Goal: Task Accomplishment & Management: Manage account settings

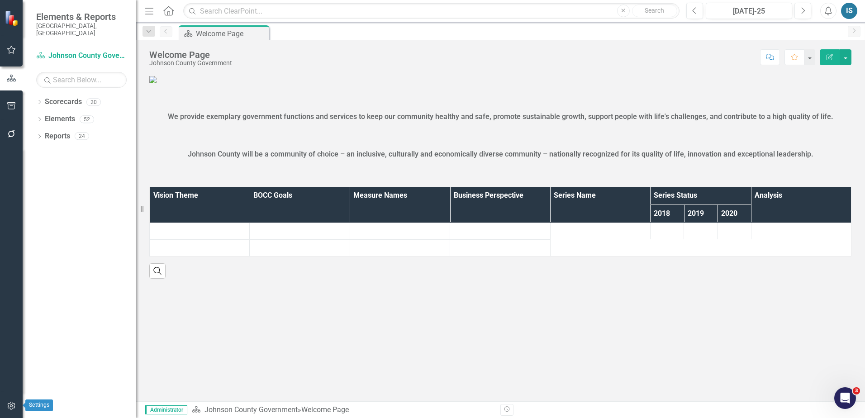
click at [8, 406] on icon "button" at bounding box center [12, 405] width 10 height 7
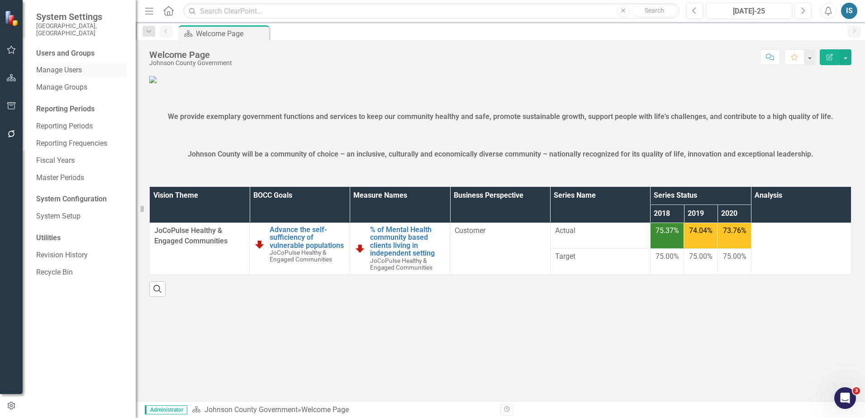
click at [66, 67] on link "Manage Users" at bounding box center [81, 70] width 91 height 10
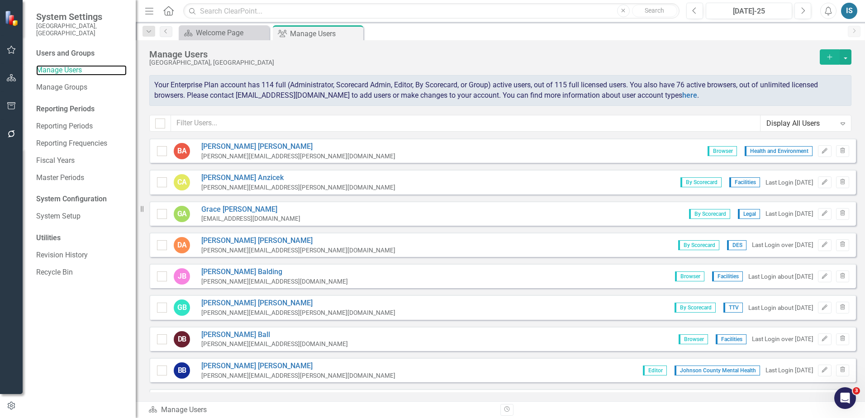
checkbox input "false"
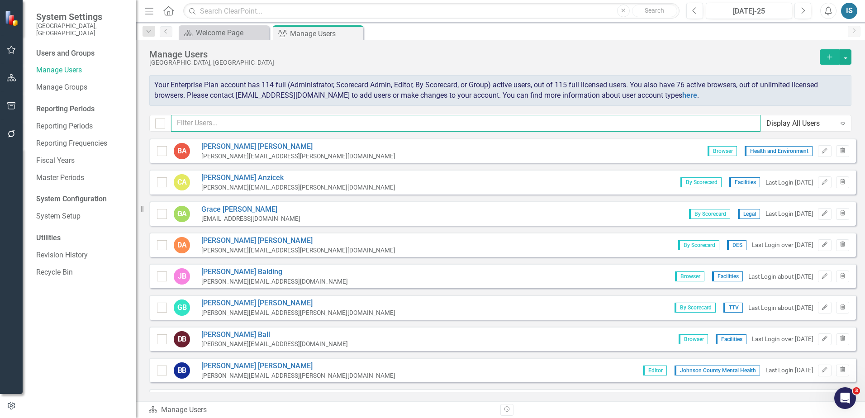
click at [263, 120] on input "text" at bounding box center [466, 123] width 590 height 17
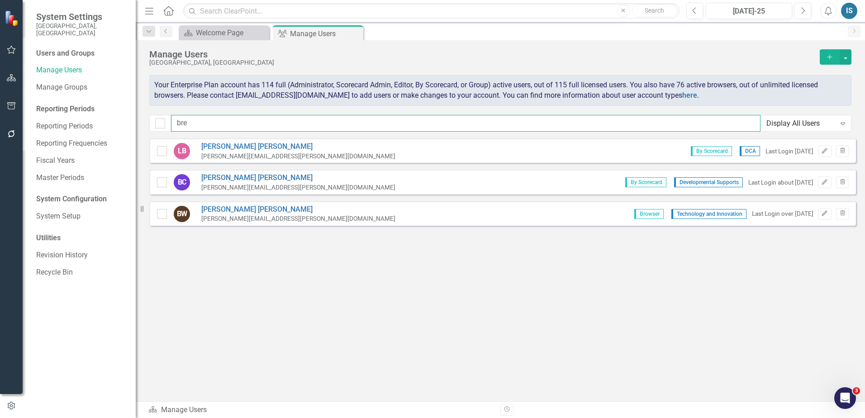
click at [224, 123] on input "bre" at bounding box center [466, 123] width 590 height 17
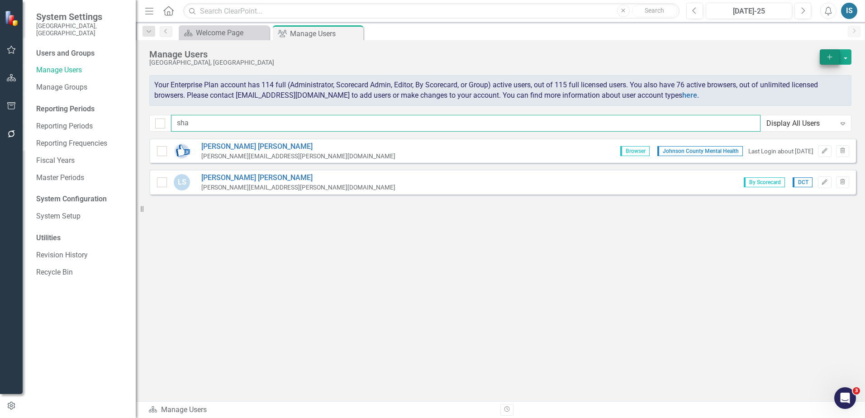
type input "sha"
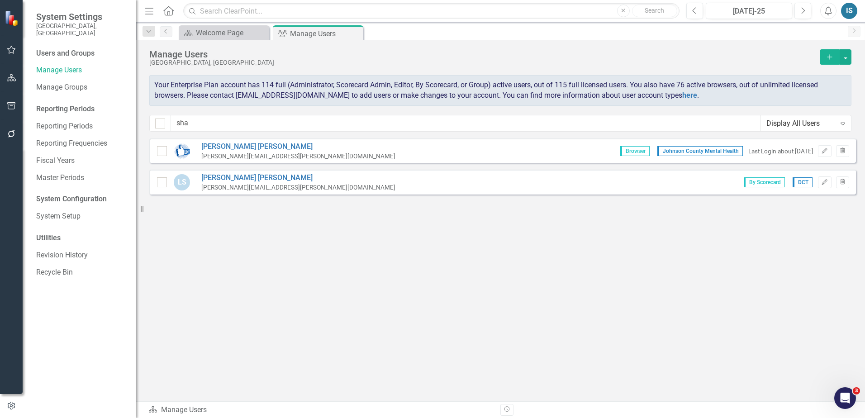
click at [830, 54] on icon "Add" at bounding box center [830, 57] width 8 height 6
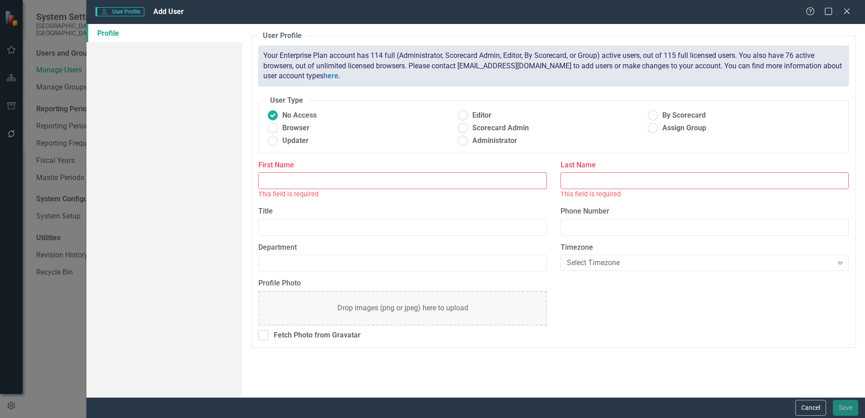
click at [296, 184] on input "First Name" at bounding box center [402, 180] width 288 height 17
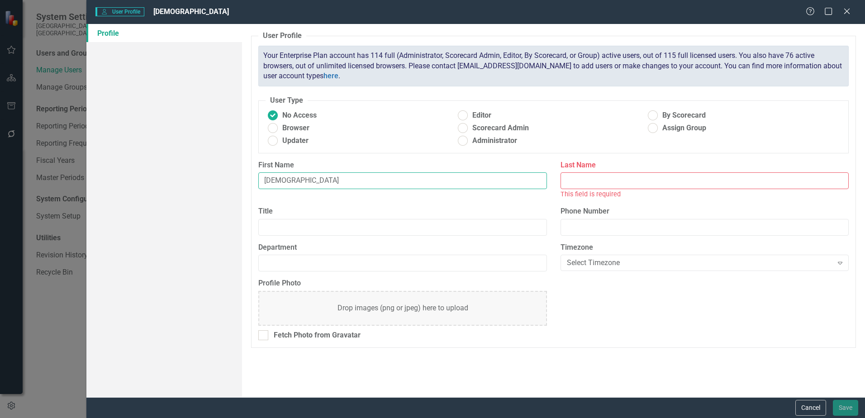
type input "[DEMOGRAPHIC_DATA]"
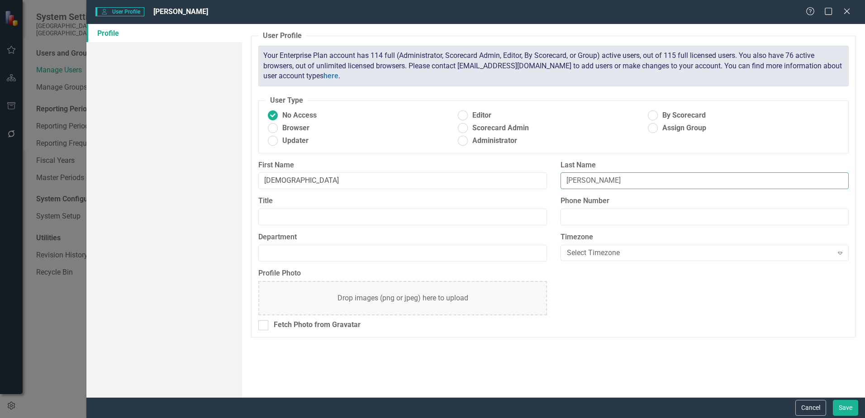
type input "[PERSON_NAME]"
type input "JCDS"
click at [314, 131] on label "Browser" at bounding box center [361, 128] width 190 height 10
click at [280, 131] on input "Browser" at bounding box center [273, 128] width 14 height 14
radio input "true"
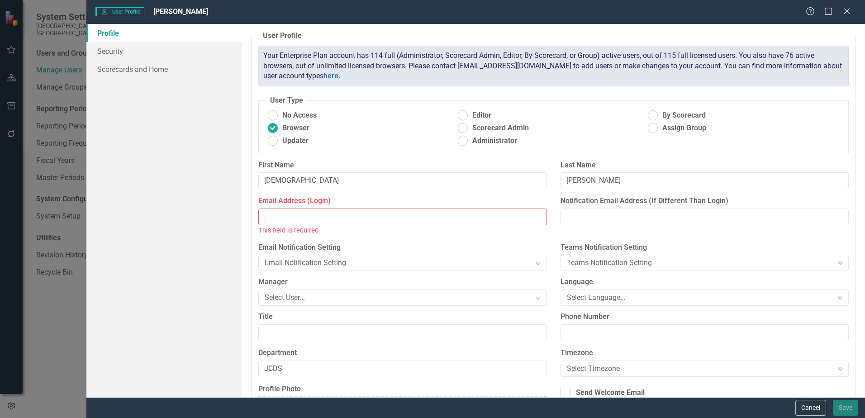
click at [313, 216] on input "Email Address (Login)" at bounding box center [402, 217] width 288 height 17
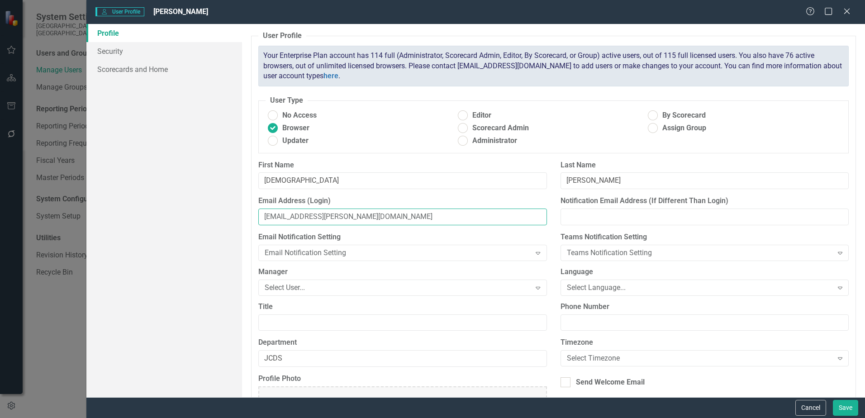
type input "[EMAIL_ADDRESS][PERSON_NAME][DOMAIN_NAME]"
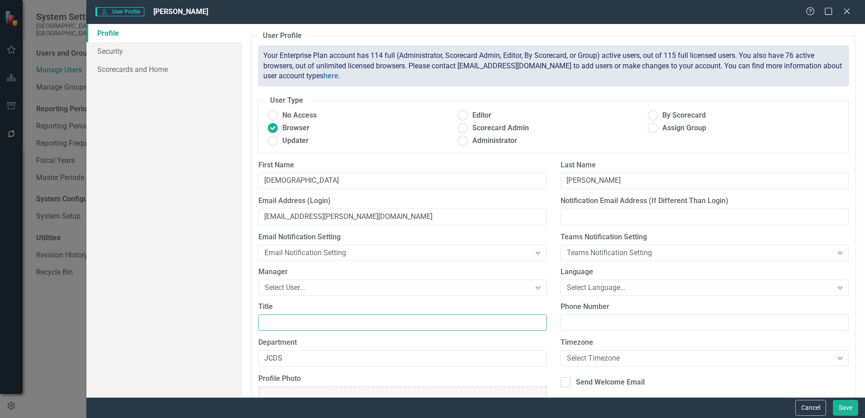
click at [326, 319] on input "Title" at bounding box center [402, 323] width 288 height 17
paste input "Business Intelligence Analyst"
type input "Business Intelligence Analyst"
click at [853, 404] on button "Save" at bounding box center [845, 408] width 25 height 16
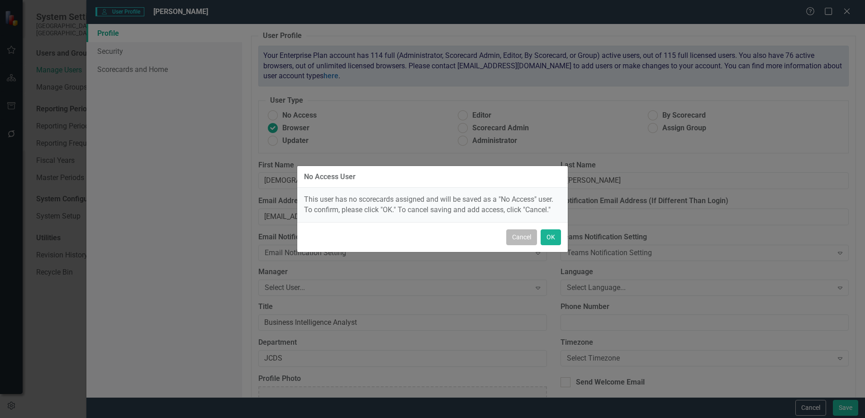
click at [519, 238] on button "Cancel" at bounding box center [521, 237] width 31 height 16
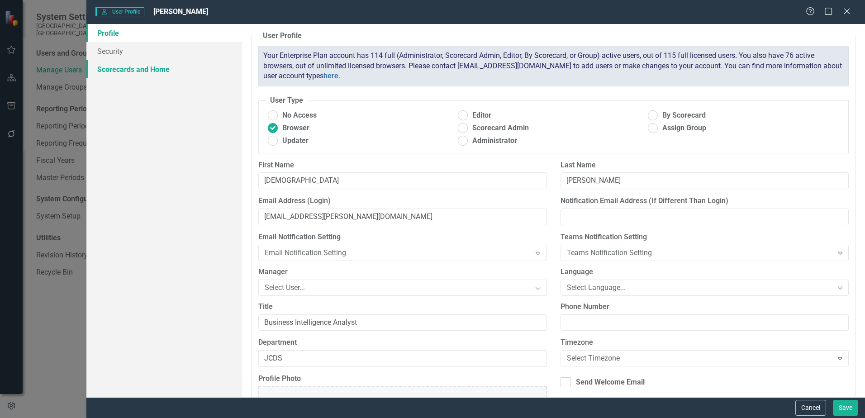
click at [139, 73] on link "Scorecards and Home" at bounding box center [164, 69] width 156 height 18
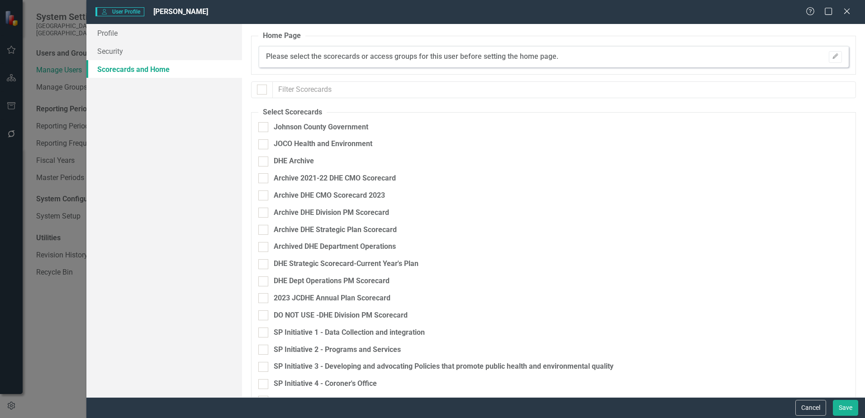
checkbox input "false"
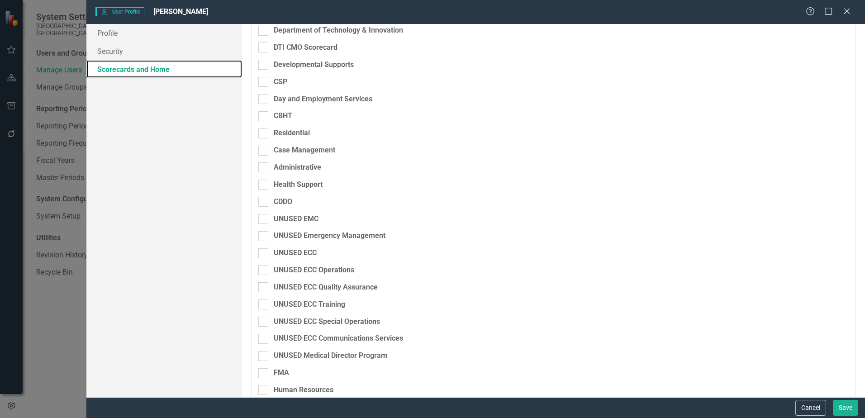
scroll to position [724, 0]
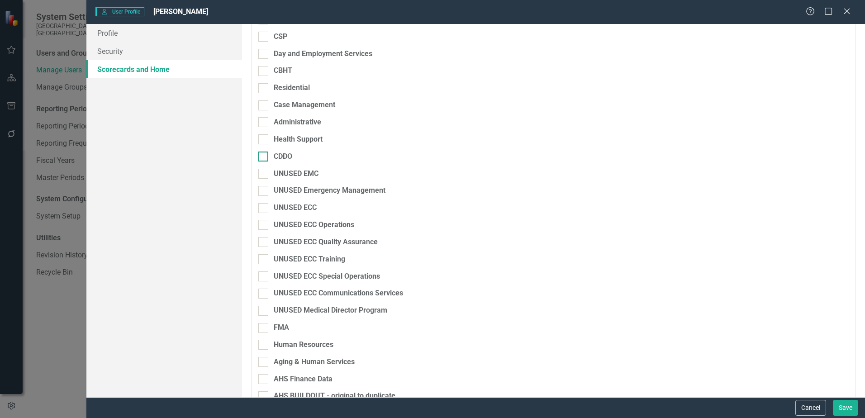
click at [267, 157] on div at bounding box center [263, 157] width 10 height 10
click at [264, 157] on input "CDDO" at bounding box center [261, 155] width 6 height 6
checkbox input "true"
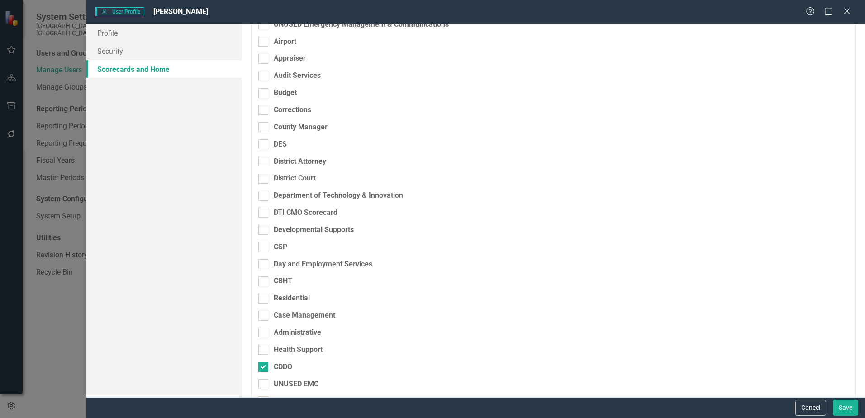
scroll to position [509, 0]
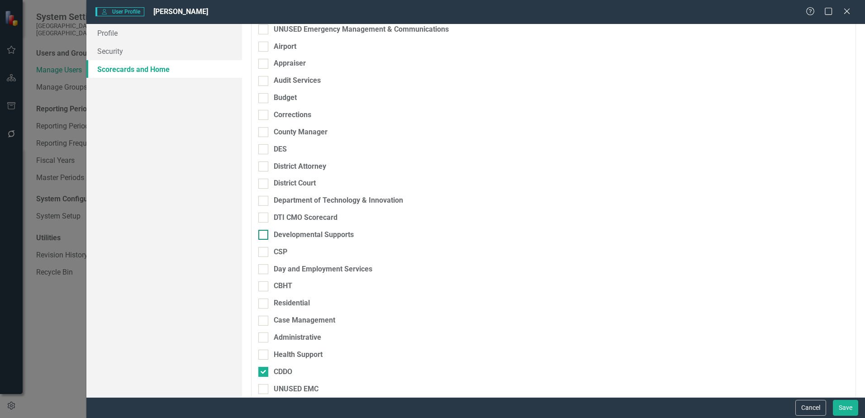
click at [310, 233] on div "Developmental Supports" at bounding box center [314, 235] width 80 height 10
click at [264, 233] on input "Developmental Supports" at bounding box center [261, 233] width 6 height 6
checkbox input "true"
click at [362, 264] on div "Day and Employment Services" at bounding box center [323, 269] width 99 height 10
click at [264, 264] on input "Day and Employment Services" at bounding box center [261, 267] width 6 height 6
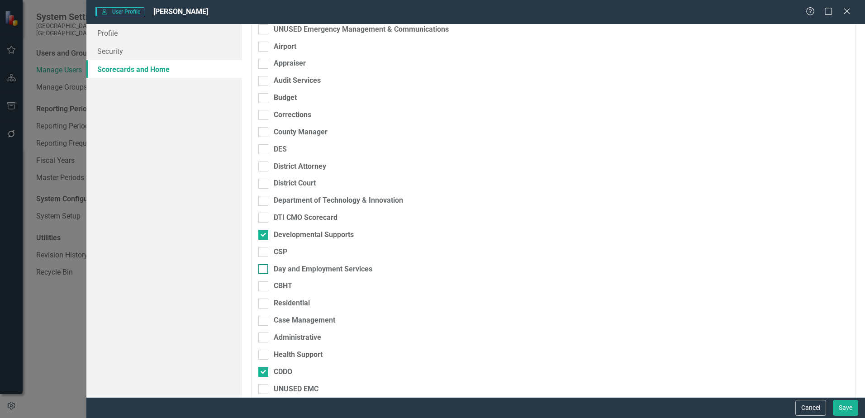
checkbox input "true"
click at [283, 297] on div "CBHT" at bounding box center [506, 289] width 496 height 17
click at [302, 317] on div "Case Management" at bounding box center [305, 320] width 62 height 10
click at [264, 317] on input "Case Management" at bounding box center [261, 319] width 6 height 6
checkbox input "true"
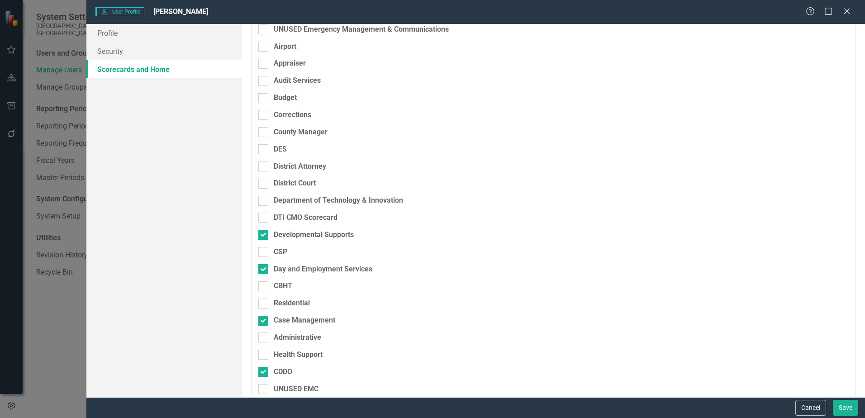
click at [300, 309] on div "Residential" at bounding box center [506, 306] width 496 height 17
click at [294, 302] on div "Residential" at bounding box center [292, 303] width 36 height 10
click at [264, 302] on input "Residential" at bounding box center [261, 302] width 6 height 6
checkbox input "true"
click at [286, 330] on div "Case Management" at bounding box center [506, 323] width 496 height 17
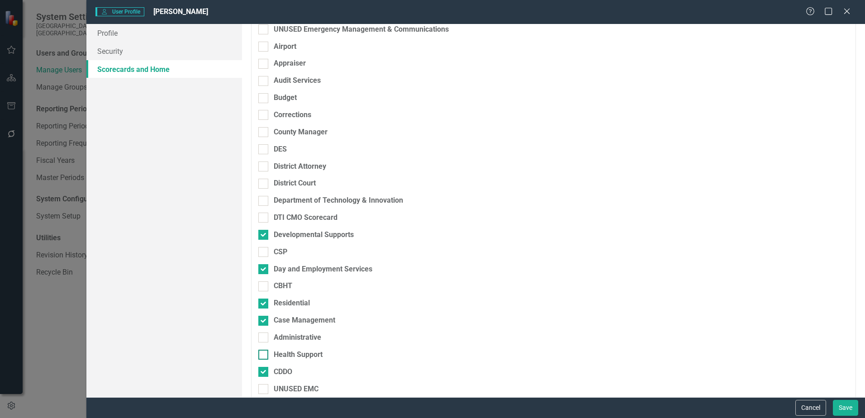
click at [291, 352] on div "Health Support" at bounding box center [298, 355] width 49 height 10
click at [264, 352] on input "Health Support" at bounding box center [261, 353] width 6 height 6
checkbox input "true"
click at [287, 337] on div "Administrative" at bounding box center [298, 338] width 48 height 10
click at [264, 337] on input "Administrative" at bounding box center [261, 336] width 6 height 6
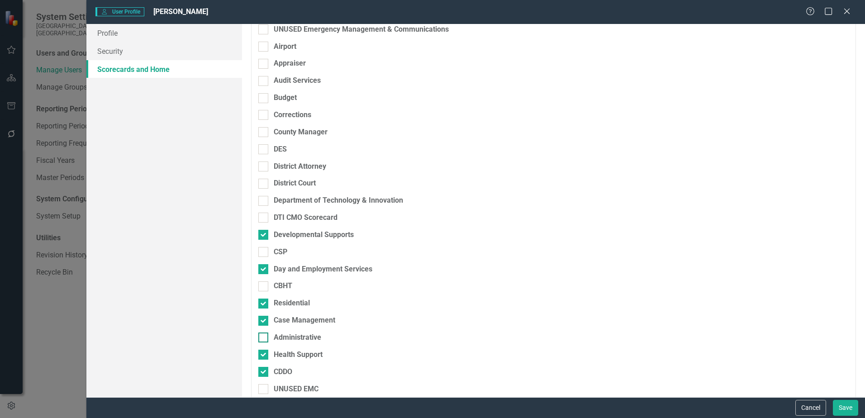
checkbox input "true"
click at [844, 406] on button "Save" at bounding box center [845, 408] width 25 height 16
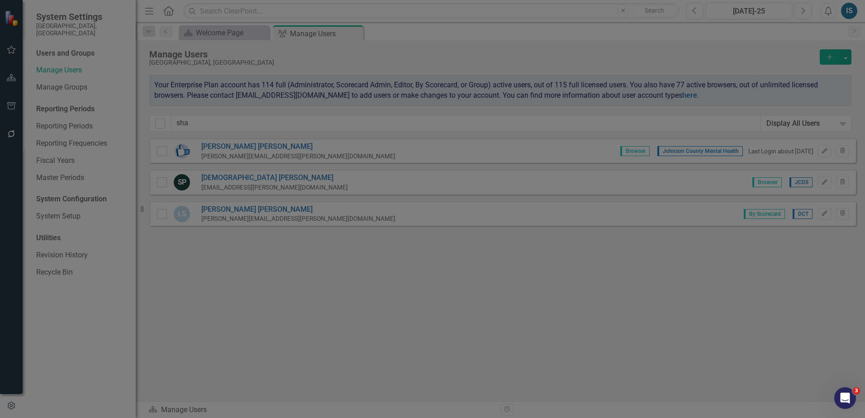
scroll to position [0, 0]
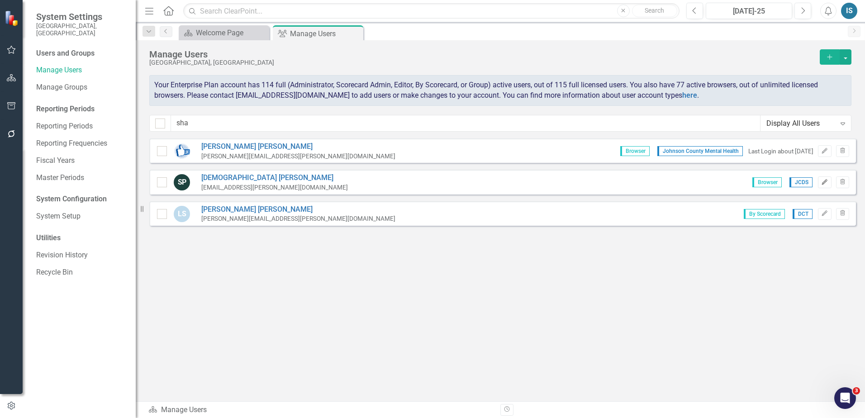
click at [823, 183] on icon "button" at bounding box center [824, 181] width 5 height 5
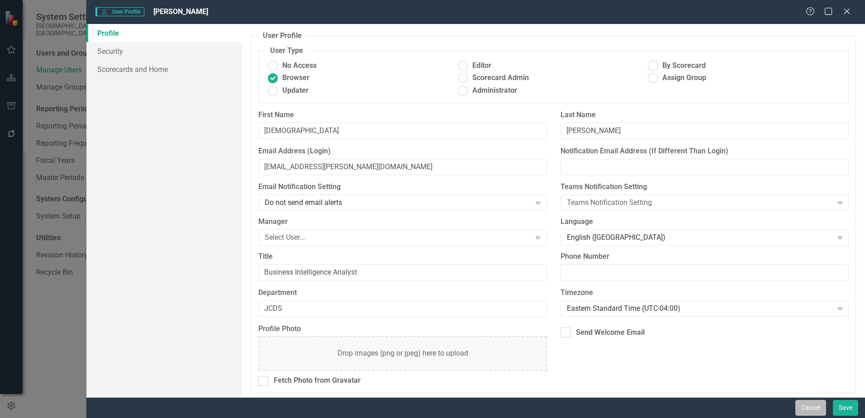
click at [797, 403] on button "Cancel" at bounding box center [811, 408] width 31 height 16
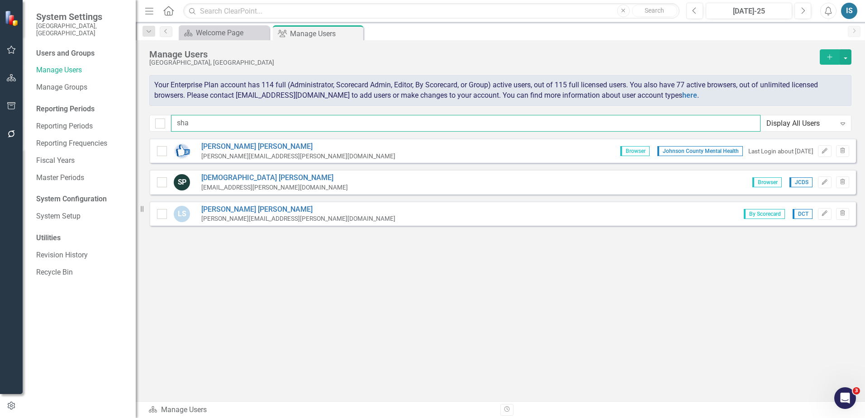
click at [216, 120] on input "sha" at bounding box center [466, 123] width 590 height 17
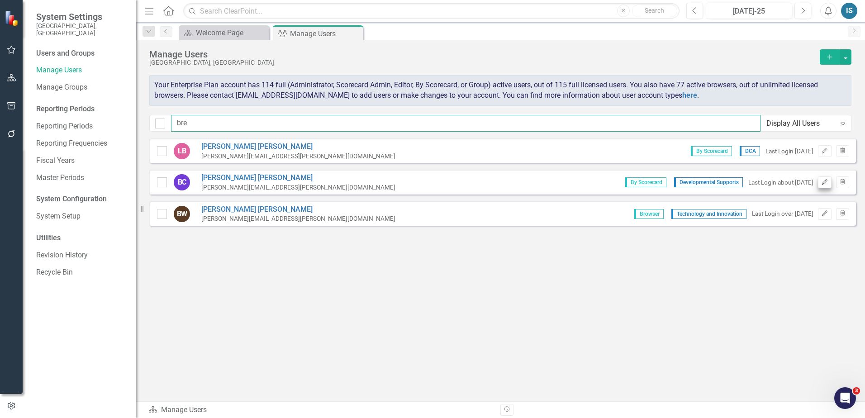
type input "bre"
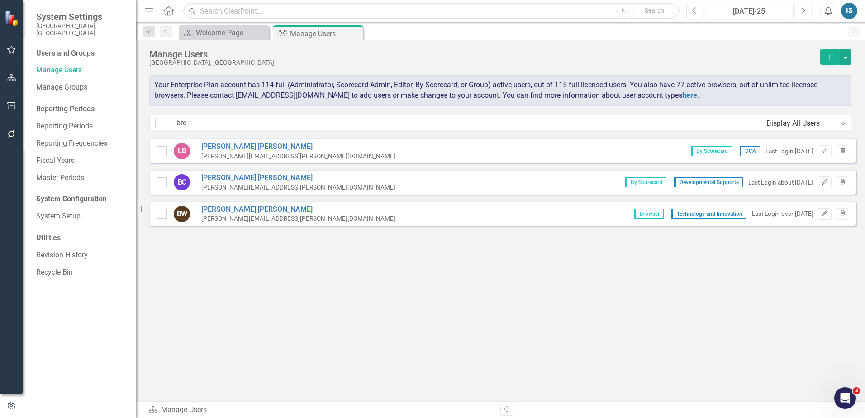
click at [825, 181] on icon "button" at bounding box center [824, 181] width 5 height 5
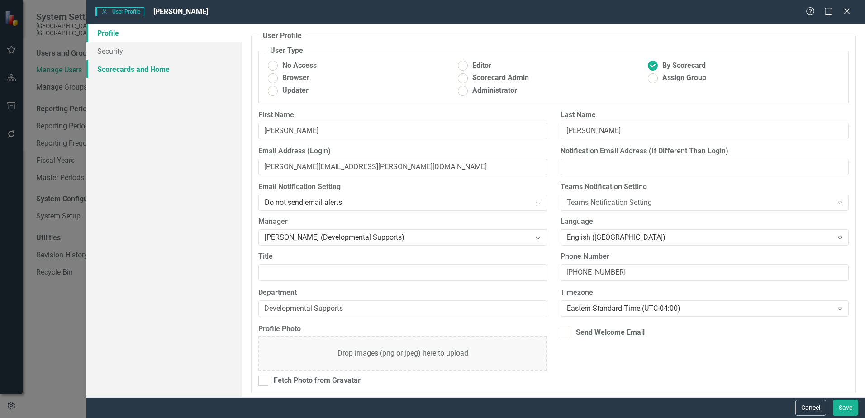
click at [128, 70] on link "Scorecards and Home" at bounding box center [164, 69] width 156 height 18
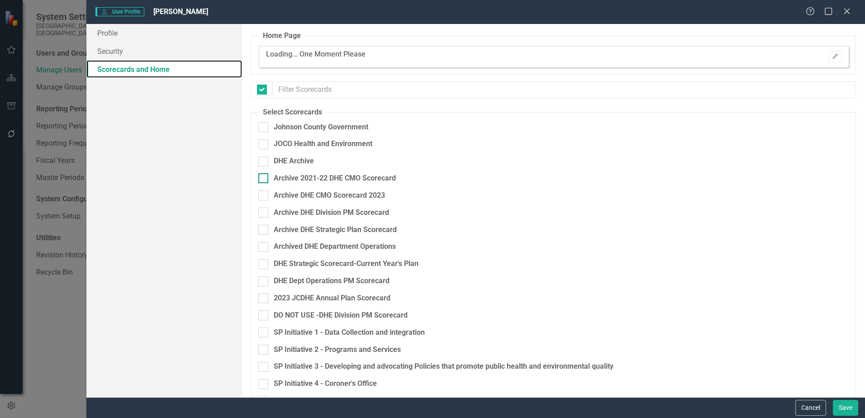
checkbox input "false"
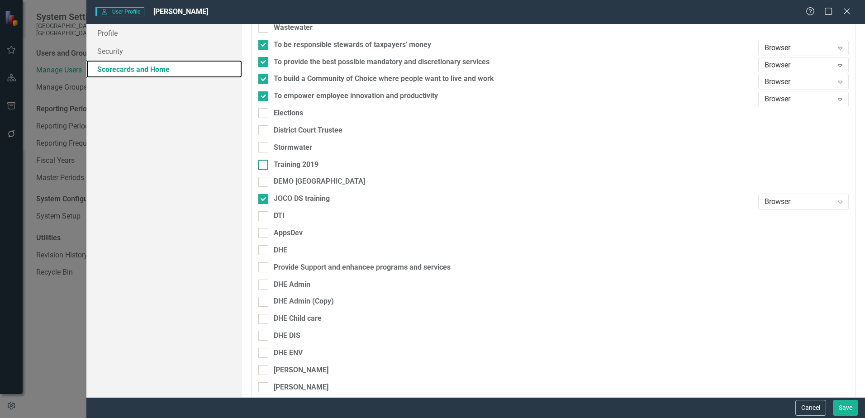
scroll to position [1821, 0]
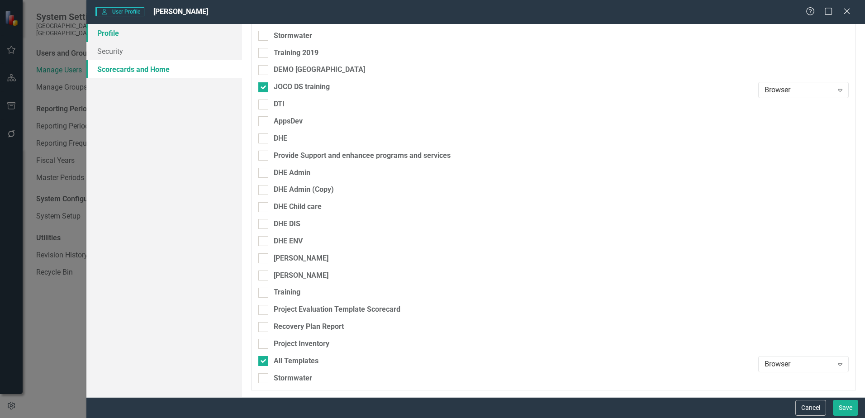
click at [142, 35] on link "Profile" at bounding box center [164, 33] width 156 height 18
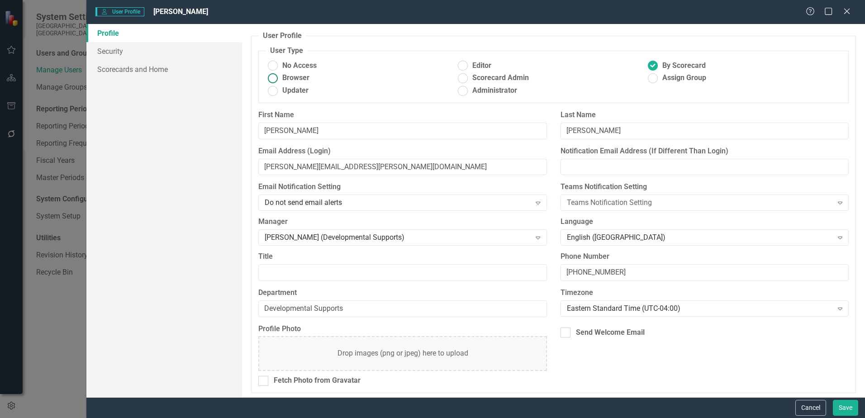
click at [298, 76] on span "Browser" at bounding box center [295, 78] width 27 height 10
click at [280, 76] on input "Browser" at bounding box center [273, 78] width 14 height 14
radio input "true"
click at [853, 407] on button "Save" at bounding box center [845, 408] width 25 height 16
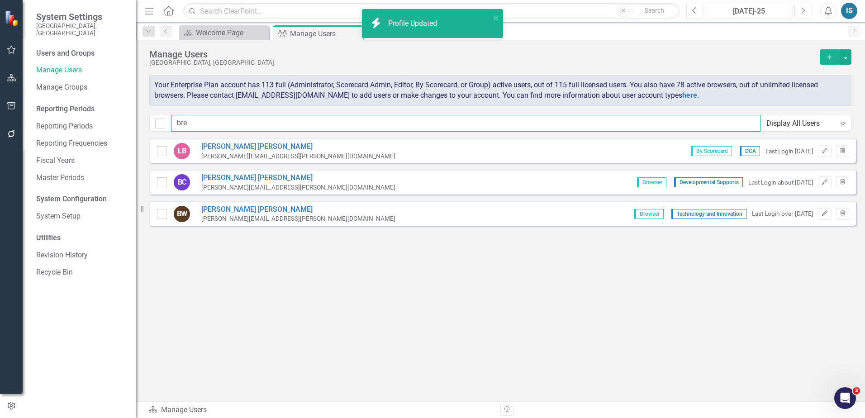
click at [197, 121] on input "bre" at bounding box center [466, 123] width 590 height 17
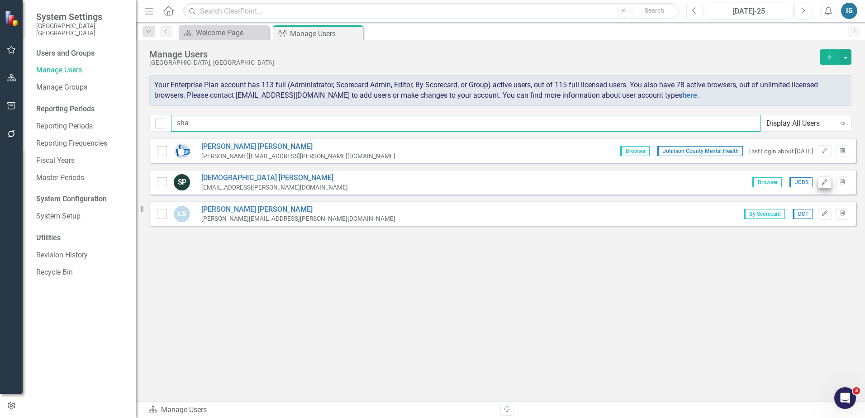
type input "sha"
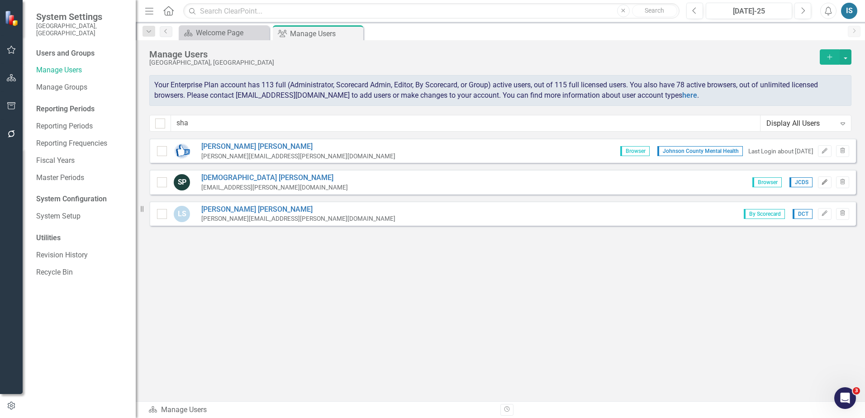
click at [827, 187] on button "Edit" at bounding box center [824, 182] width 13 height 12
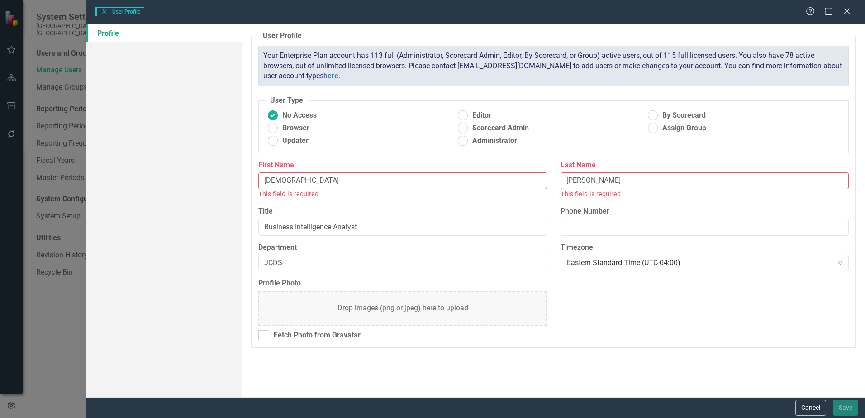
radio input "false"
radio input "true"
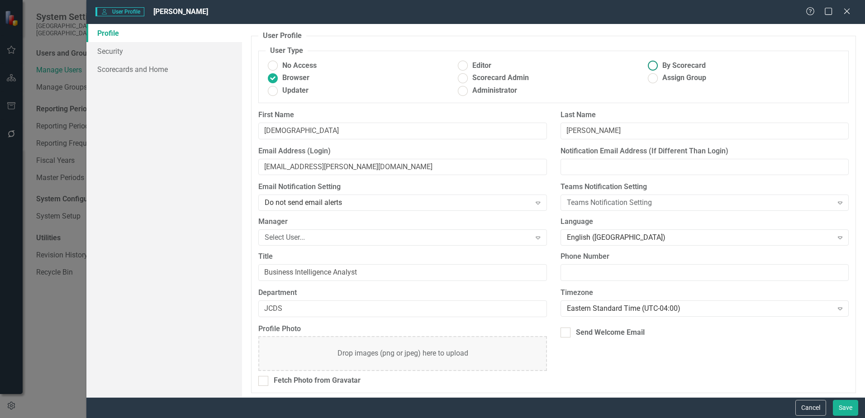
click at [678, 66] on span "By Scorecard" at bounding box center [684, 66] width 43 height 10
click at [660, 66] on input "By Scorecard" at bounding box center [653, 66] width 14 height 14
radio input "true"
drag, startPoint x: 128, startPoint y: 62, endPoint x: 128, endPoint y: 68, distance: 5.9
click at [128, 62] on link "Scorecards and Home" at bounding box center [164, 69] width 156 height 18
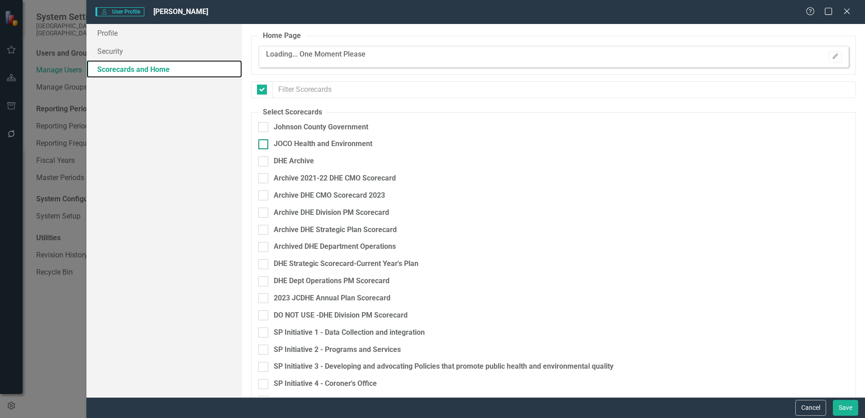
checkbox input "false"
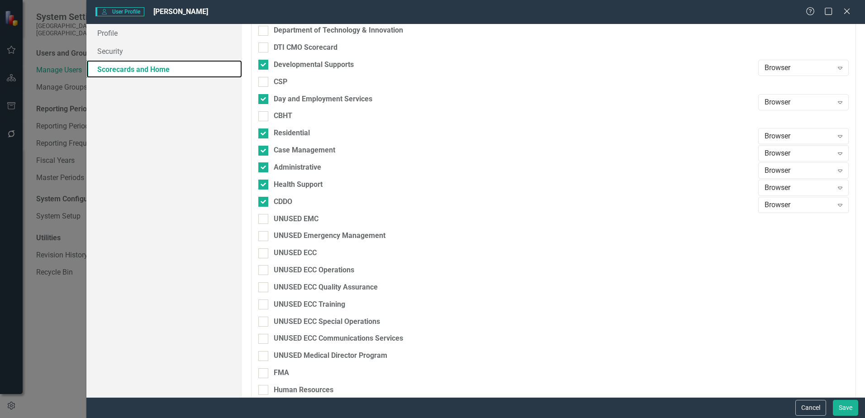
scroll to position [498, 0]
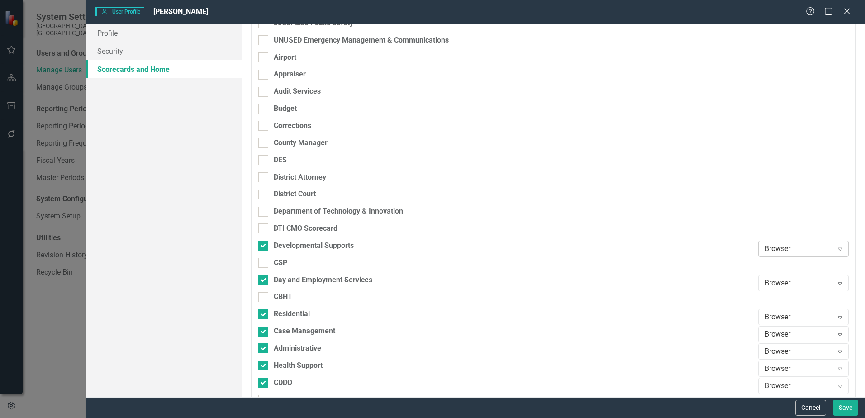
click at [780, 244] on div "Browser" at bounding box center [799, 249] width 68 height 10
click at [776, 277] on div "Updater" at bounding box center [799, 280] width 76 height 10
click at [774, 278] on div "Browser" at bounding box center [799, 283] width 68 height 10
click at [769, 239] on div "Updater" at bounding box center [799, 238] width 76 height 10
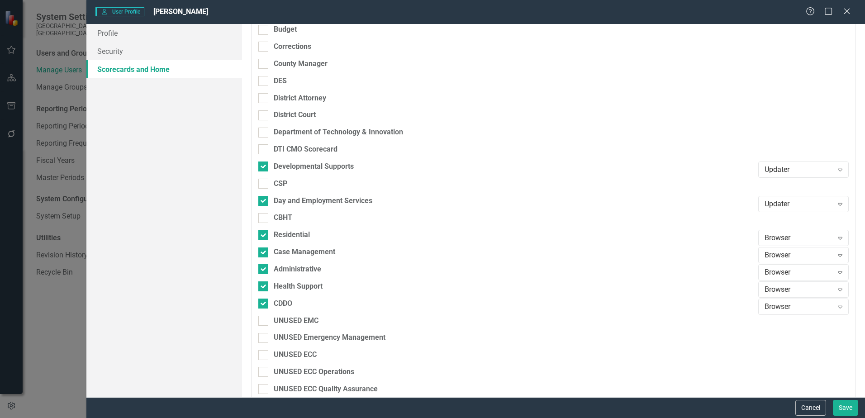
scroll to position [588, 0]
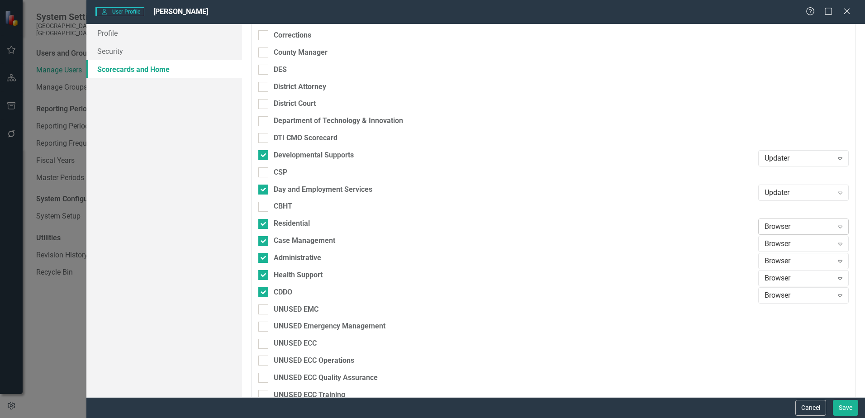
click at [765, 229] on div "Browser" at bounding box center [799, 227] width 68 height 10
click at [767, 252] on div "Updater" at bounding box center [797, 257] width 91 height 15
click at [767, 252] on div "Browser Expand" at bounding box center [803, 244] width 91 height 16
click at [767, 270] on div "Updater" at bounding box center [799, 275] width 76 height 10
click at [767, 265] on div "Browser" at bounding box center [799, 261] width 68 height 10
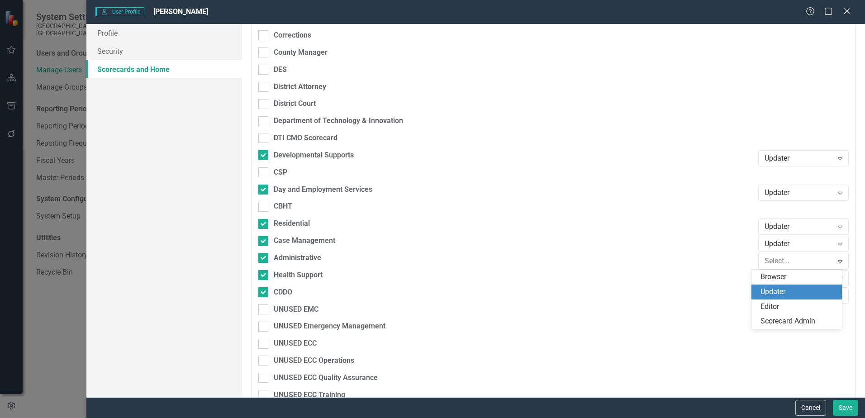
click at [768, 286] on div "Updater" at bounding box center [797, 292] width 91 height 15
click at [769, 282] on div "Browser" at bounding box center [799, 278] width 68 height 10
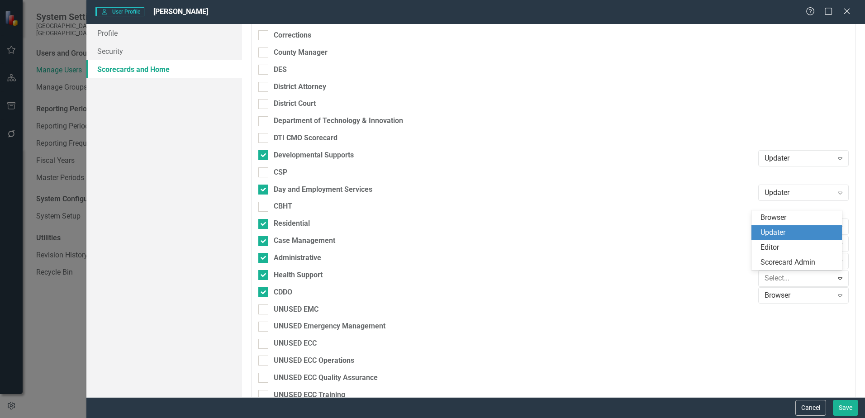
click at [768, 236] on div "Updater" at bounding box center [799, 233] width 76 height 10
click at [772, 296] on div "Browser" at bounding box center [799, 295] width 68 height 10
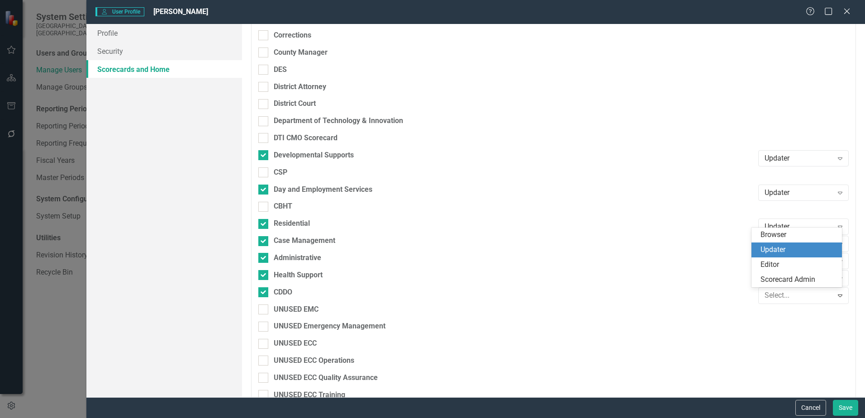
click at [776, 251] on div "Updater" at bounding box center [799, 250] width 76 height 10
click at [839, 411] on button "Save" at bounding box center [845, 408] width 25 height 16
